Goal: Obtain resource: Obtain resource

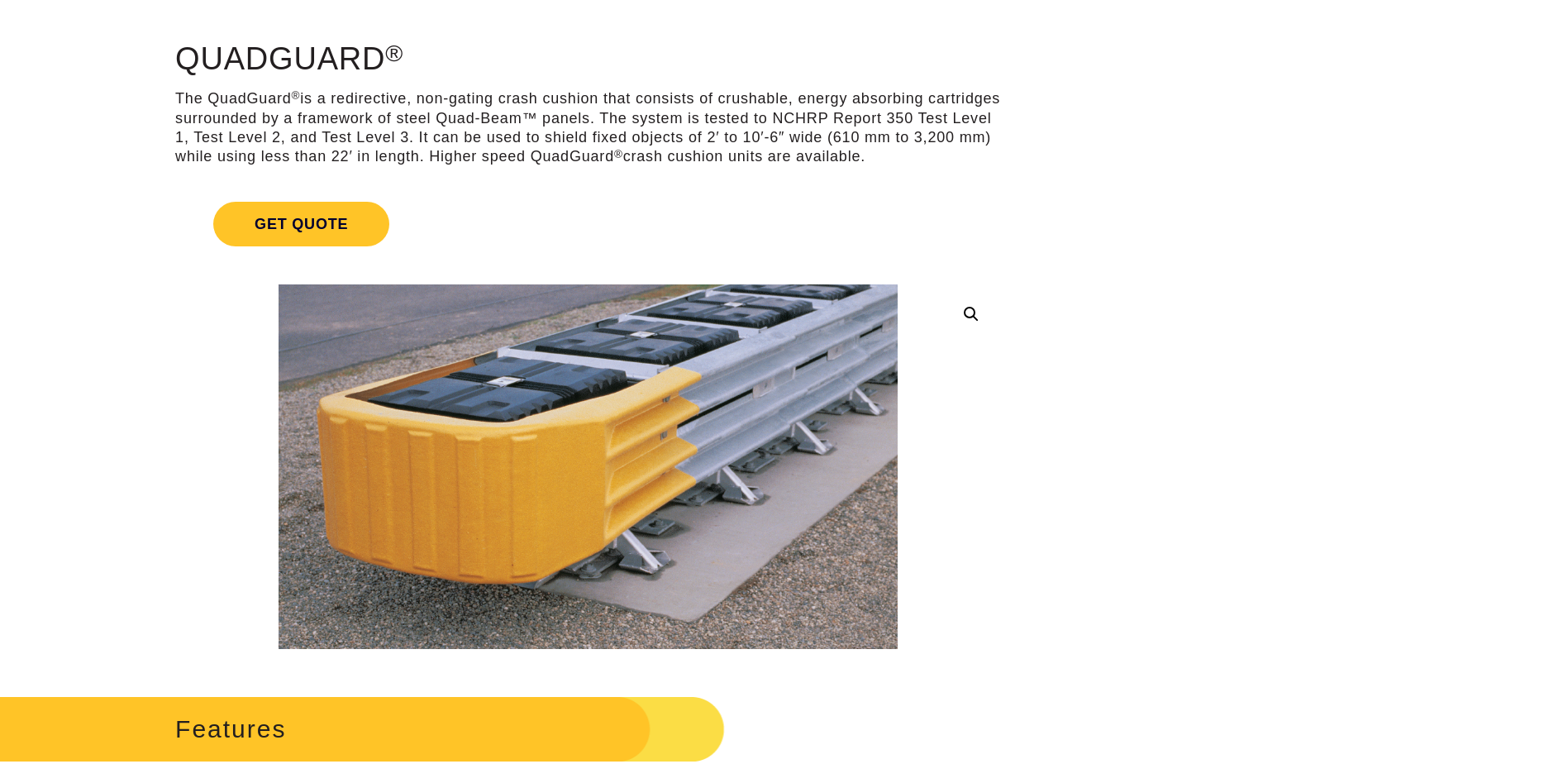
scroll to position [205, 0]
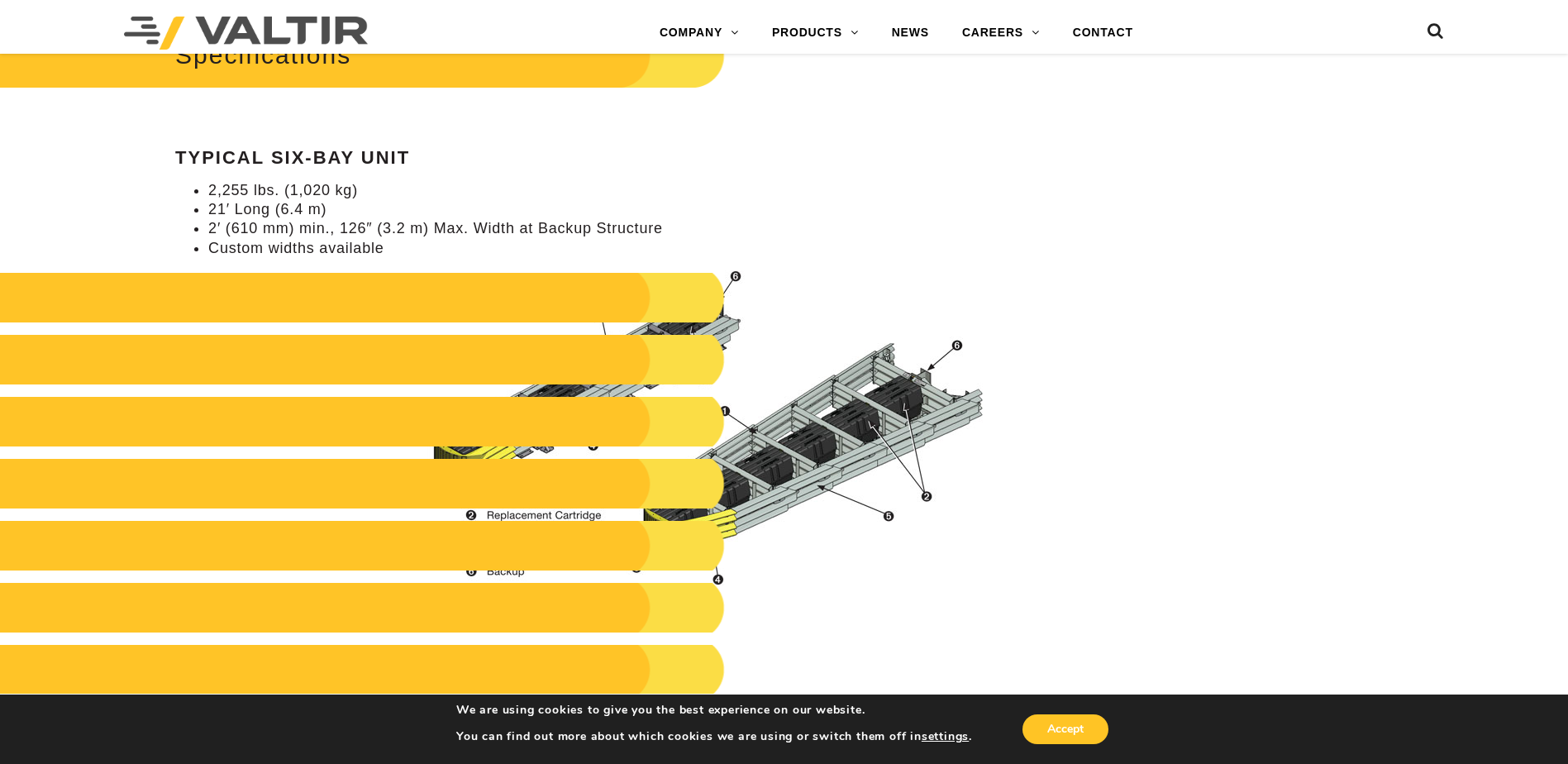
scroll to position [1446, 0]
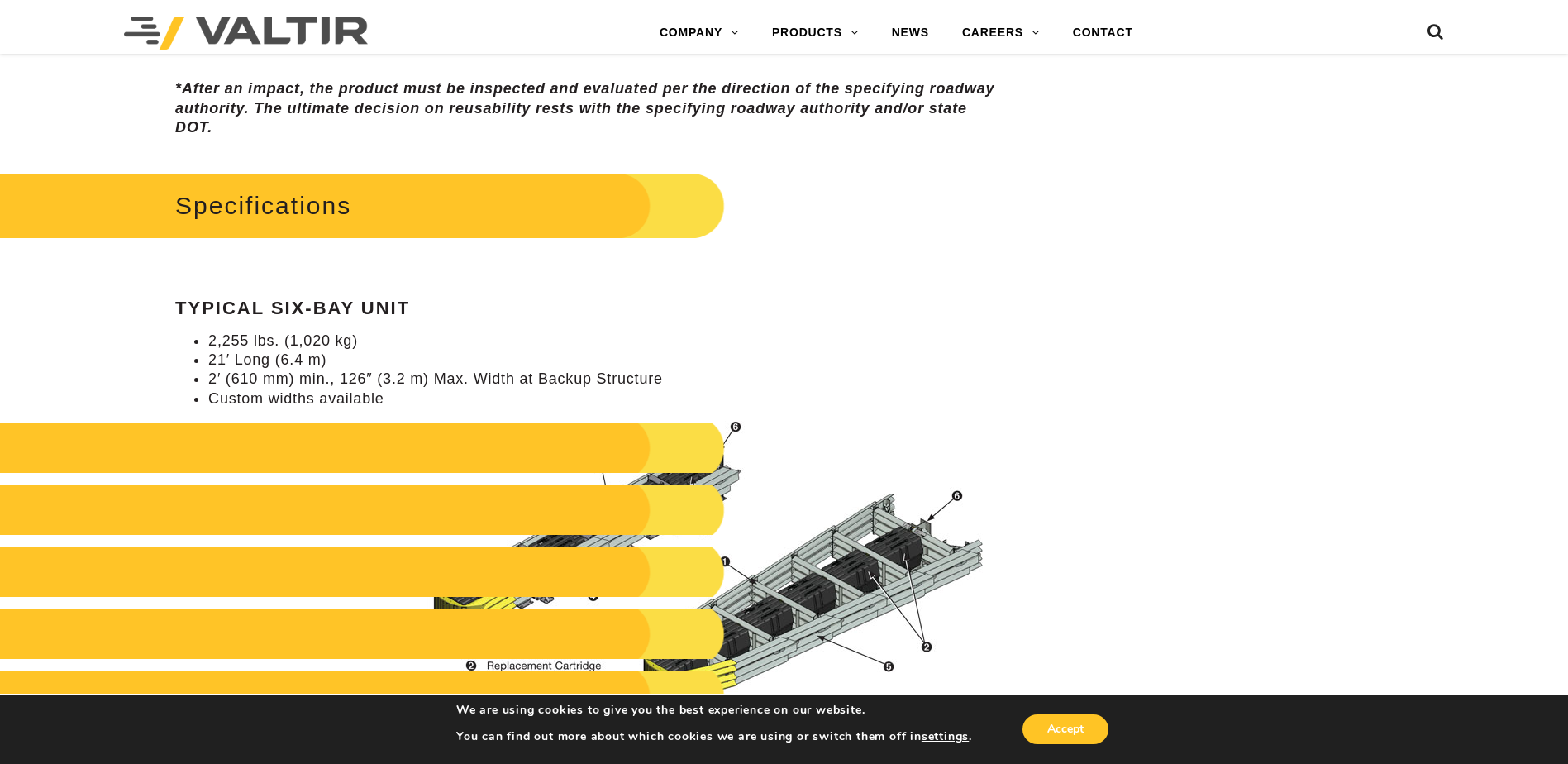
click at [261, 195] on h2 "Specifications" at bounding box center [332, 205] width 784 height 77
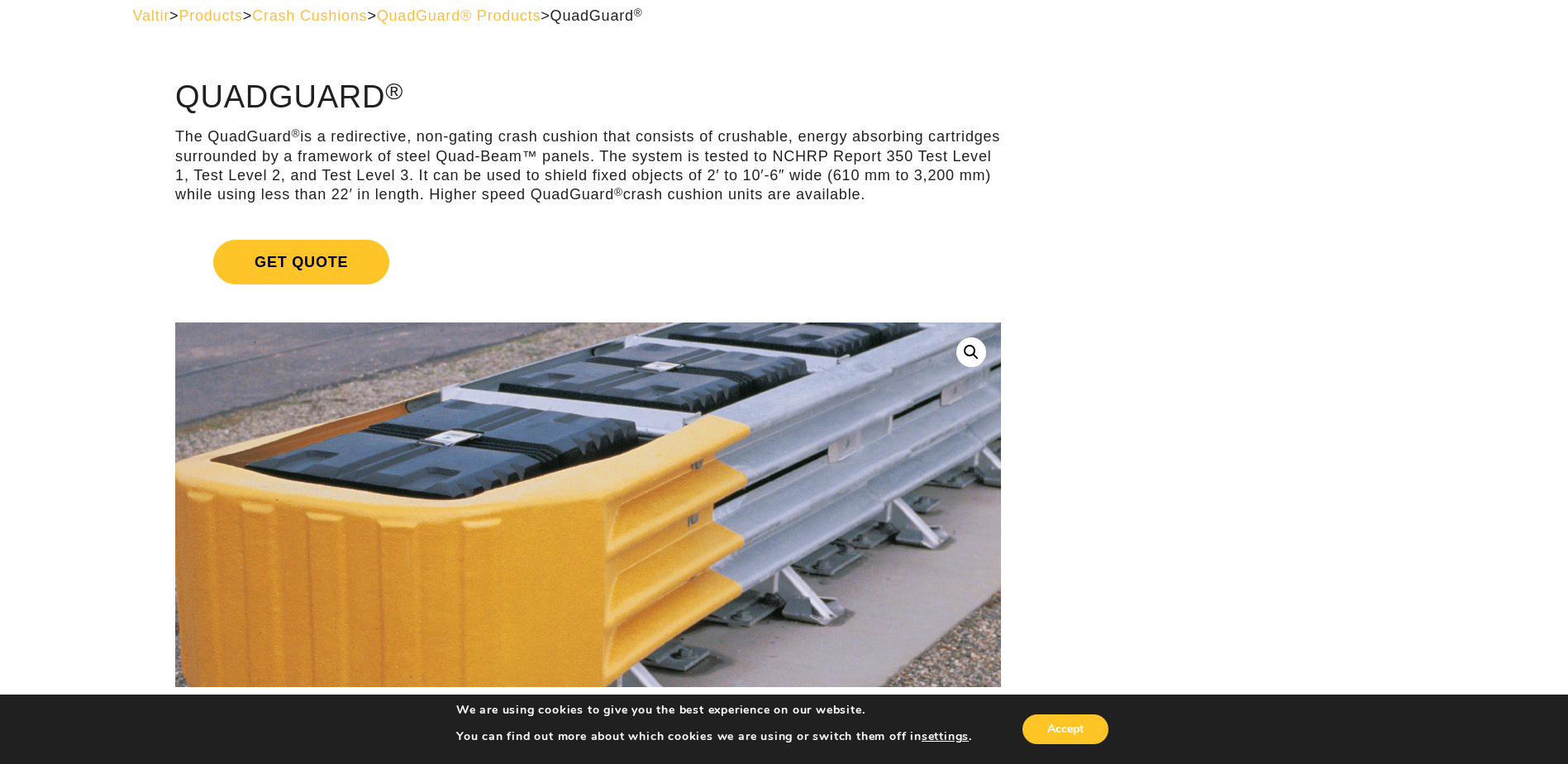
scroll to position [0, 0]
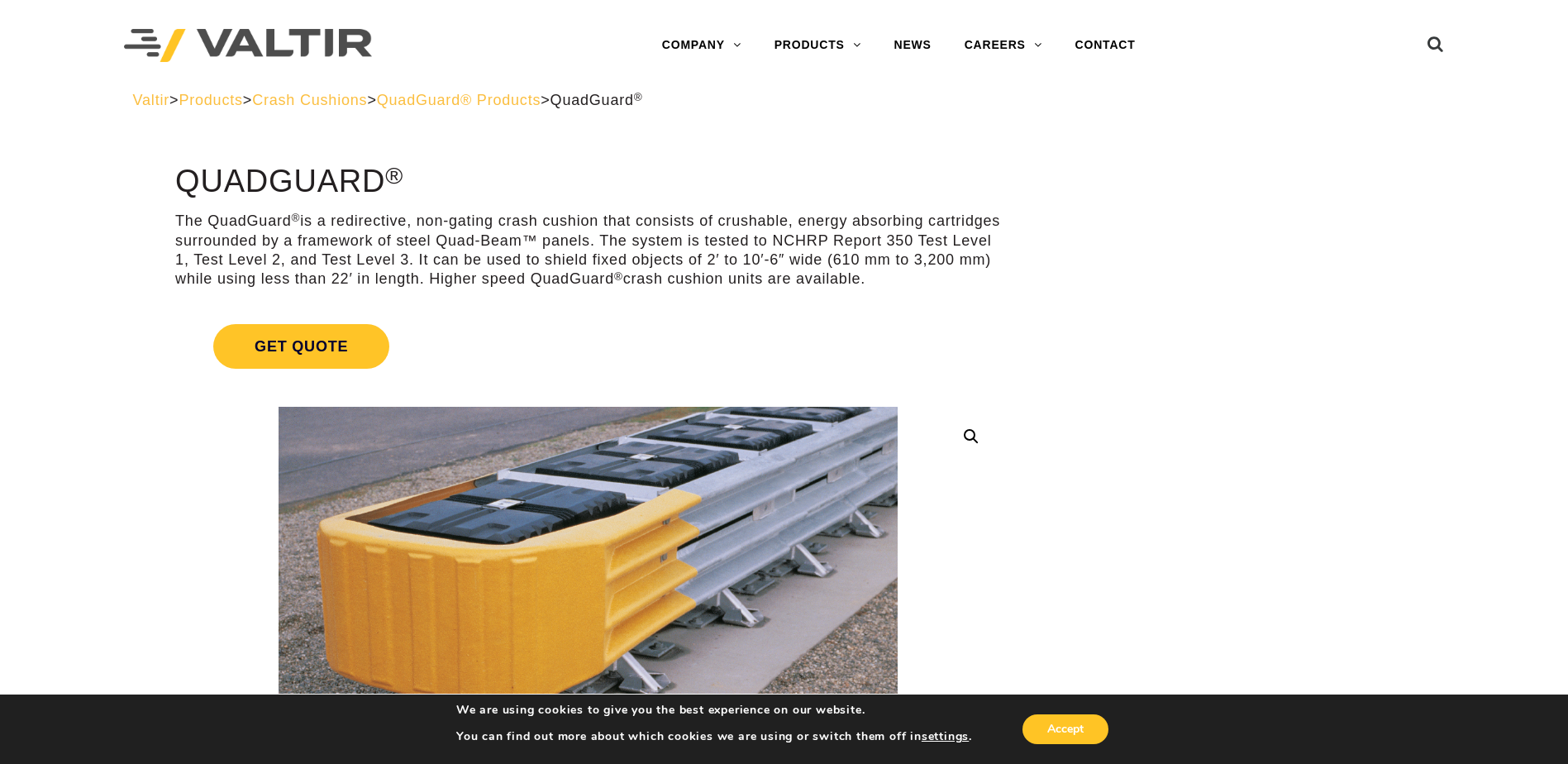
click at [499, 102] on span "QuadGuard® Products" at bounding box center [459, 100] width 164 height 17
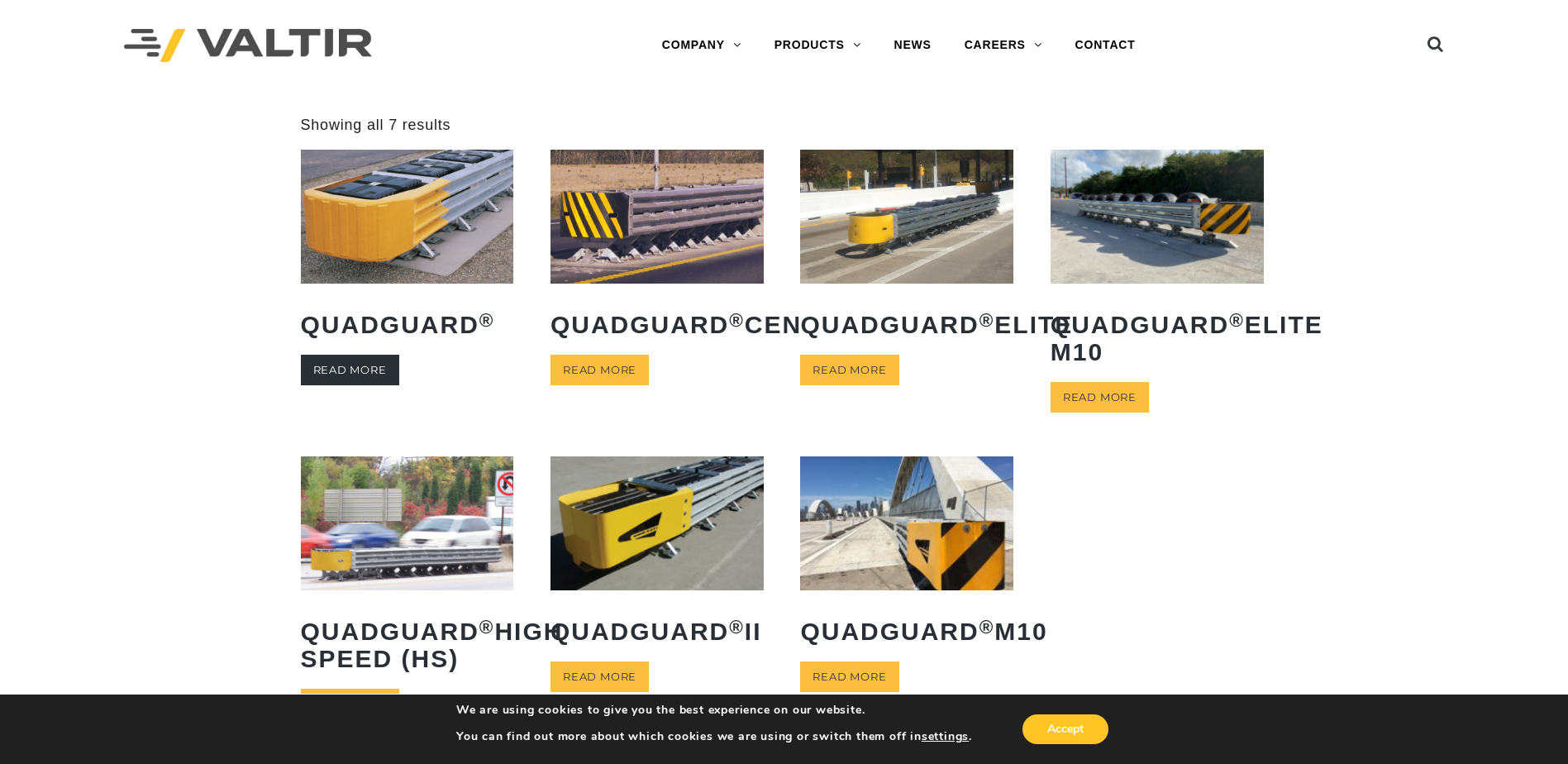
click at [355, 371] on link "Read more" at bounding box center [349, 370] width 98 height 31
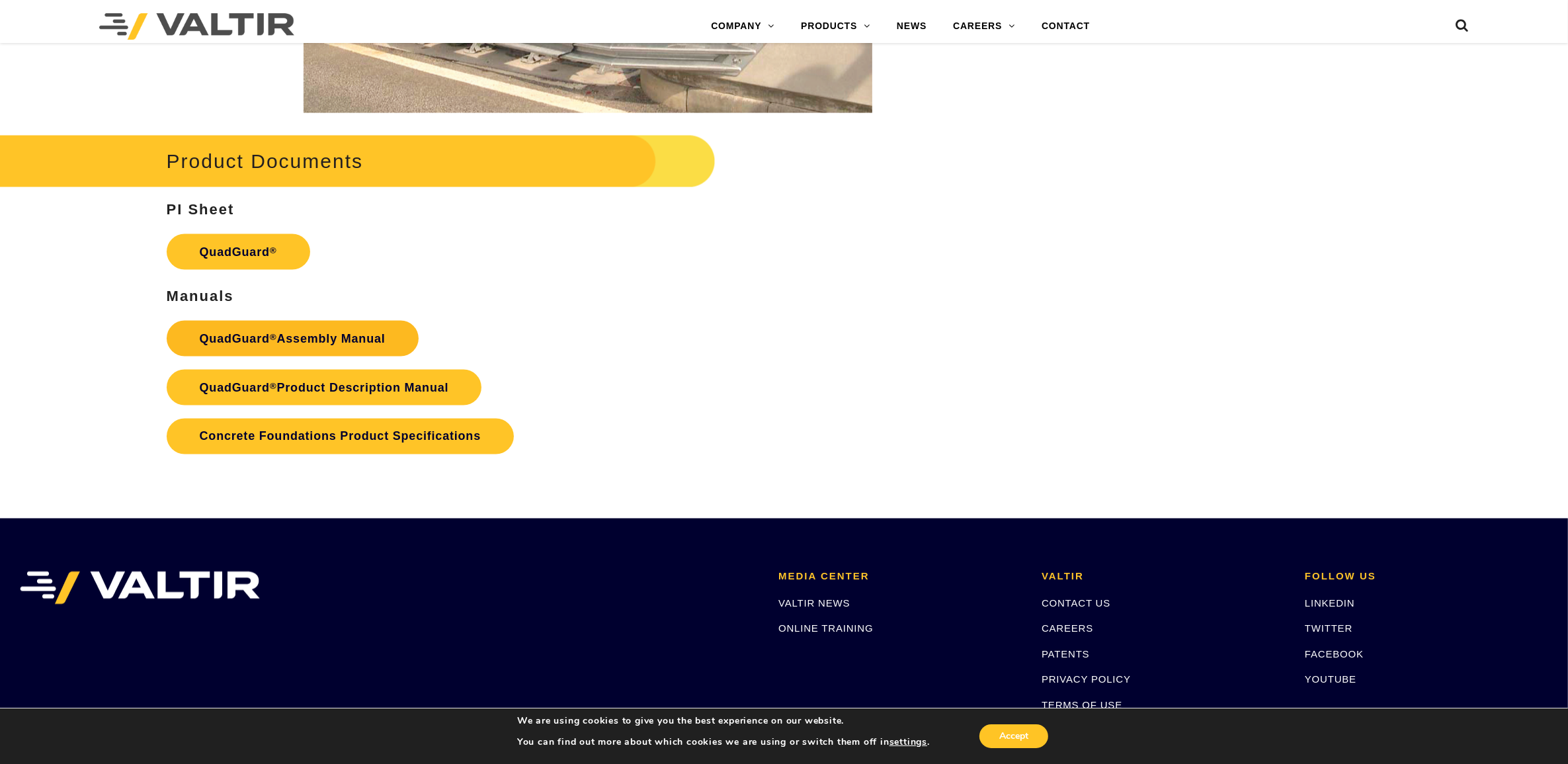
scroll to position [2696, 0]
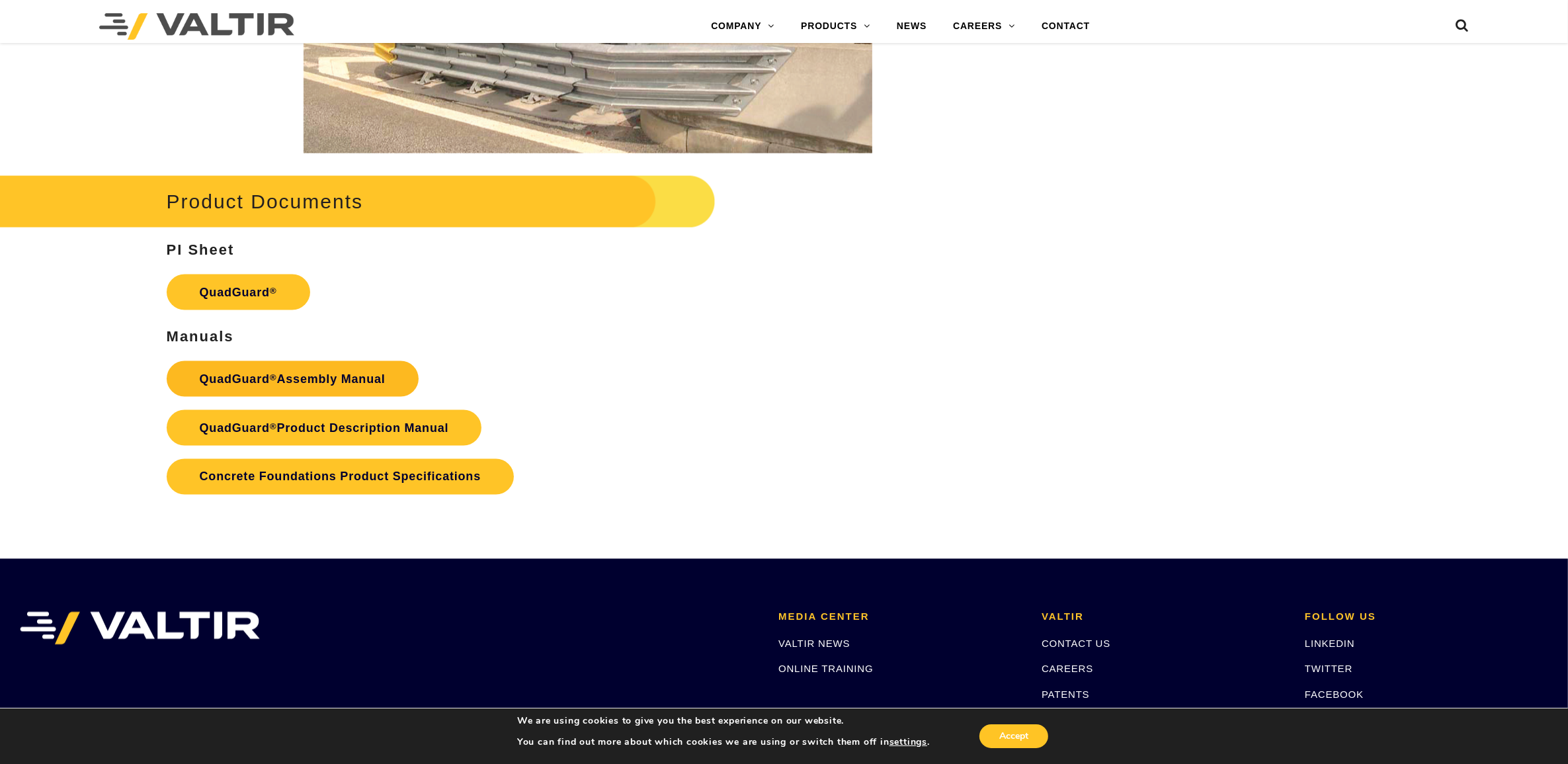
click at [331, 378] on link "QuadGuard ® Assembly Manual" at bounding box center [293, 379] width 252 height 36
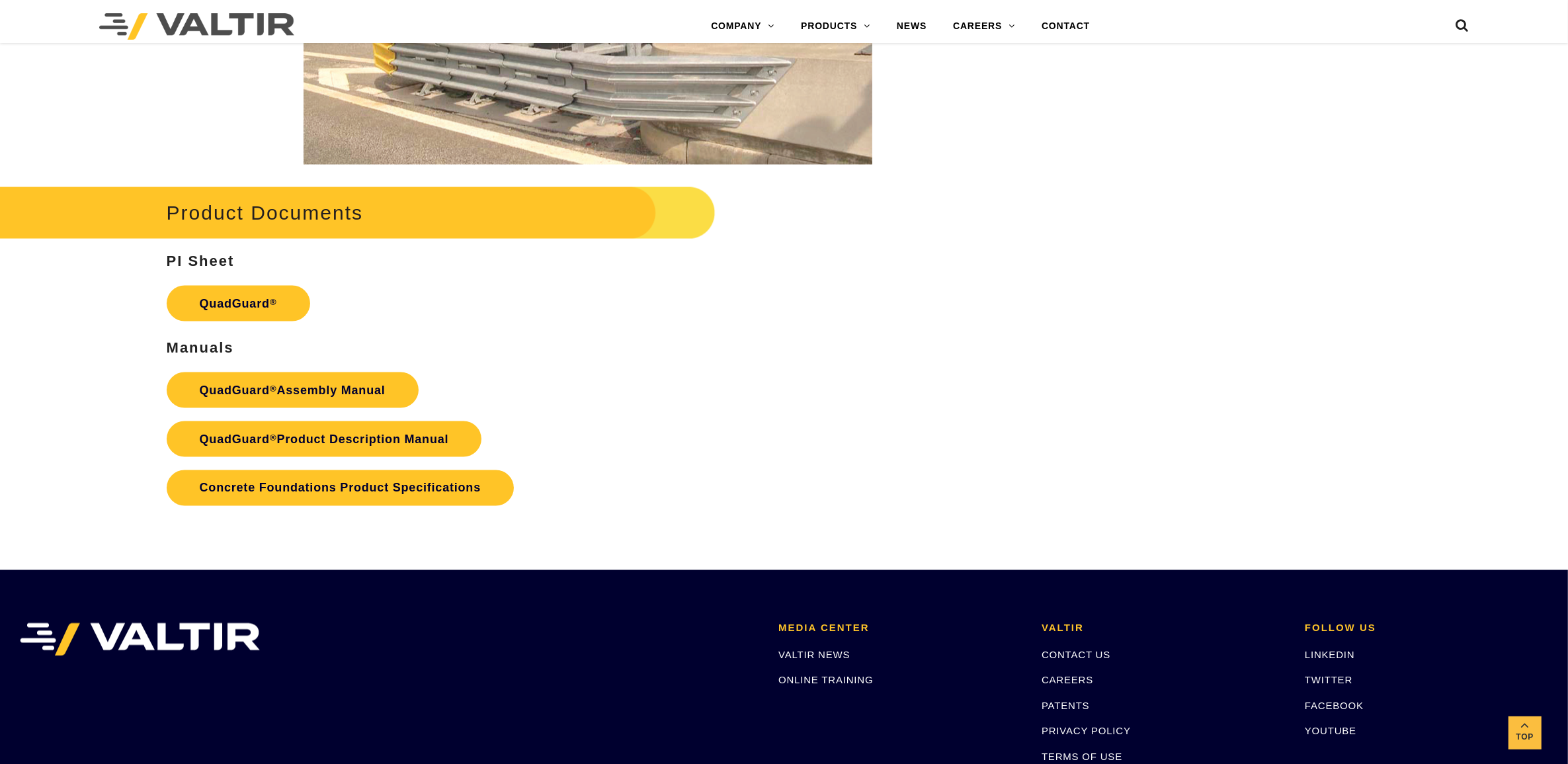
scroll to position [2686, 0]
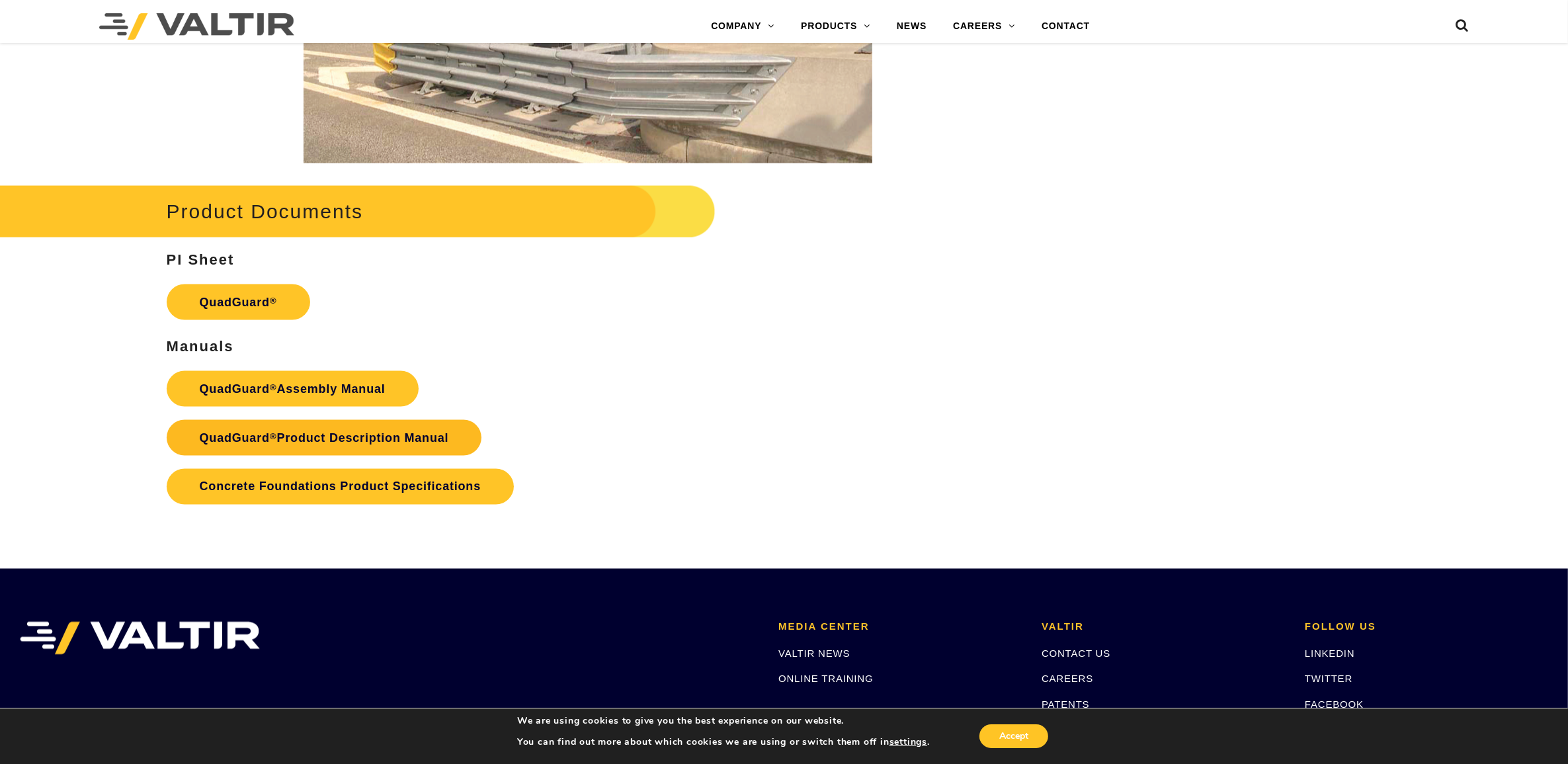
click at [342, 447] on link "QuadGuard ® Product Description Manual" at bounding box center [325, 438] width 315 height 36
